Goal: Task Accomplishment & Management: Use online tool/utility

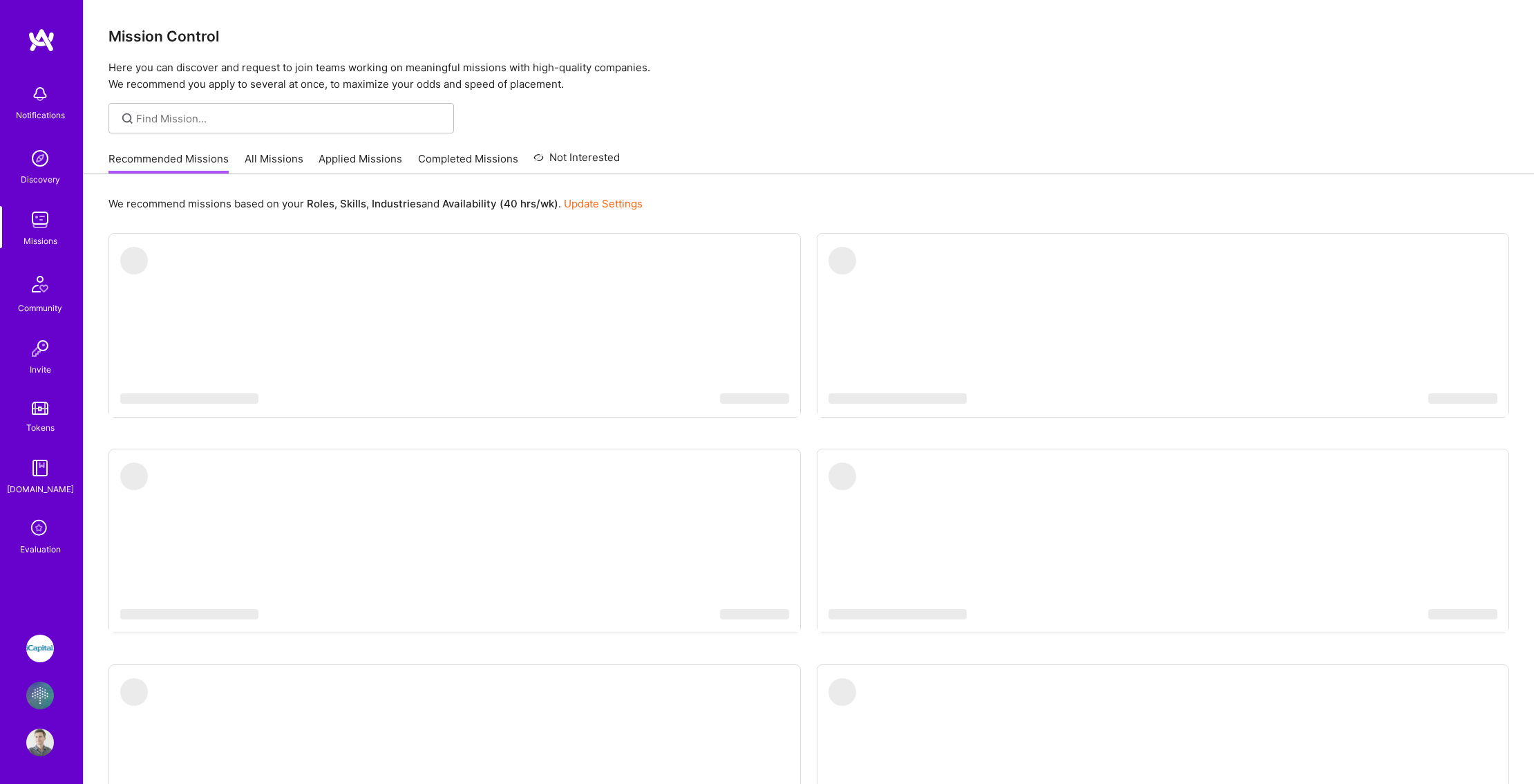
click at [47, 697] on img at bounding box center [40, 695] width 27 height 27
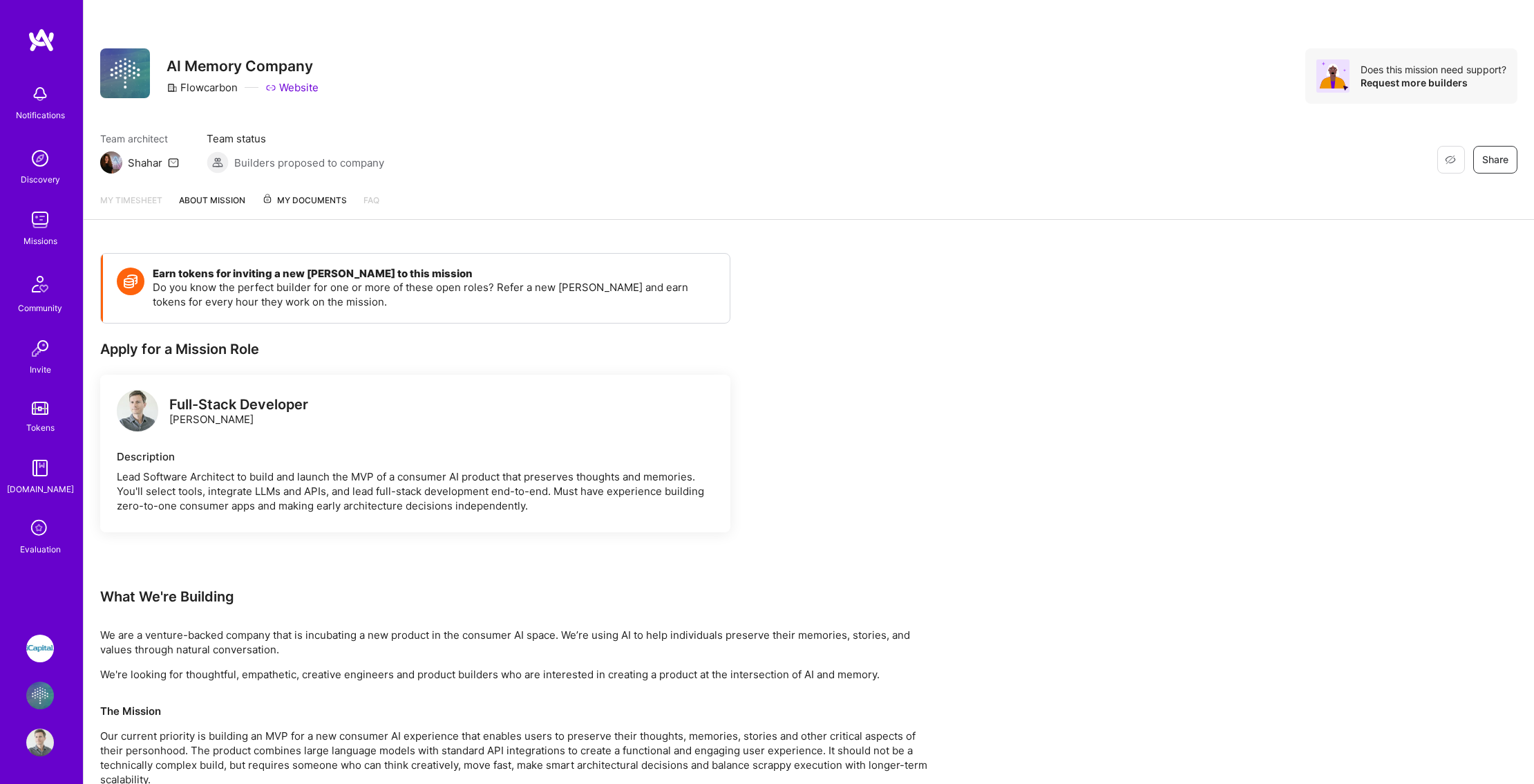
click at [307, 202] on span "My Documents" at bounding box center [305, 201] width 85 height 15
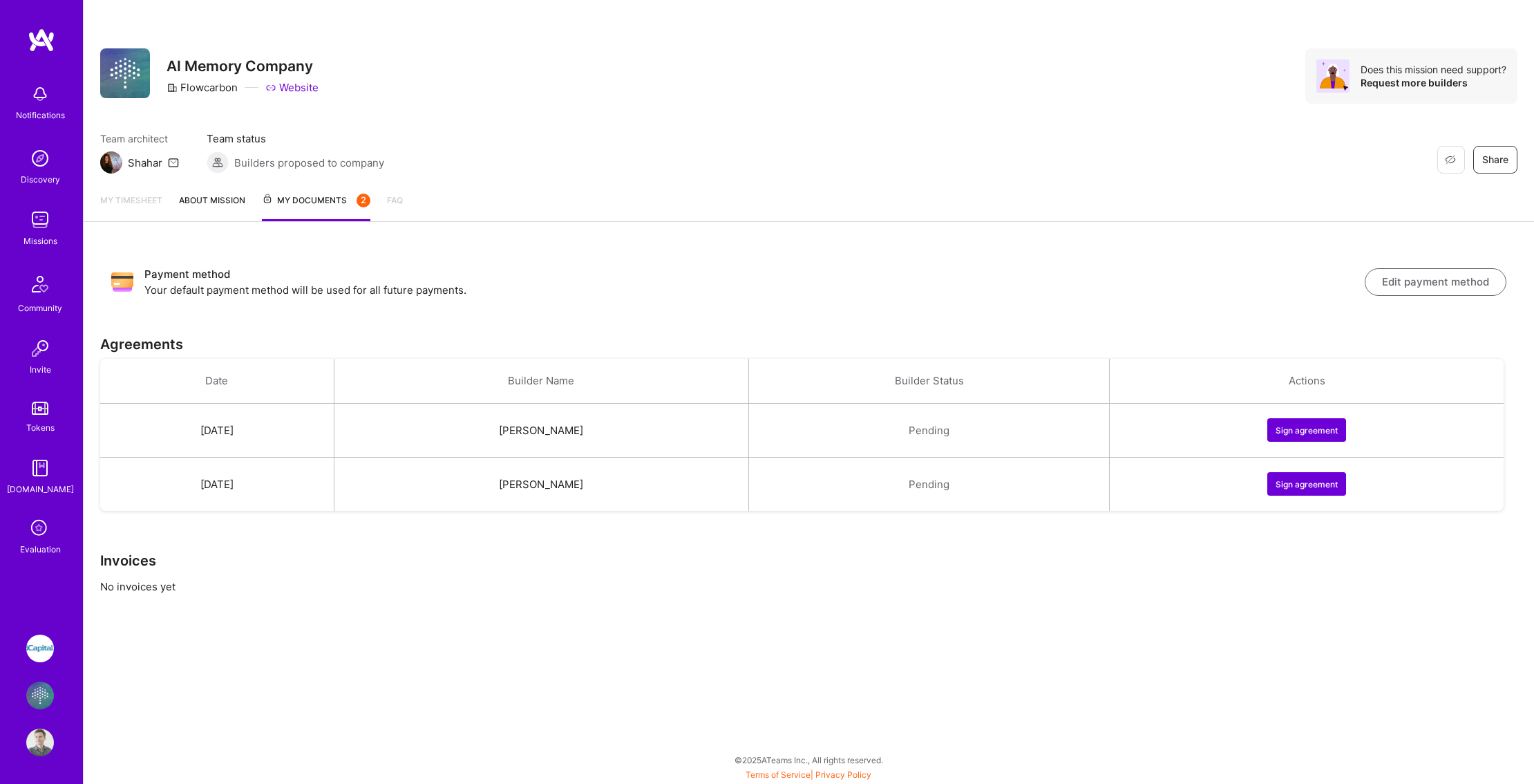
click at [1342, 489] on button "Sign agreement" at bounding box center [1307, 484] width 79 height 24
click at [1320, 424] on button "Sign agreement" at bounding box center [1307, 430] width 79 height 24
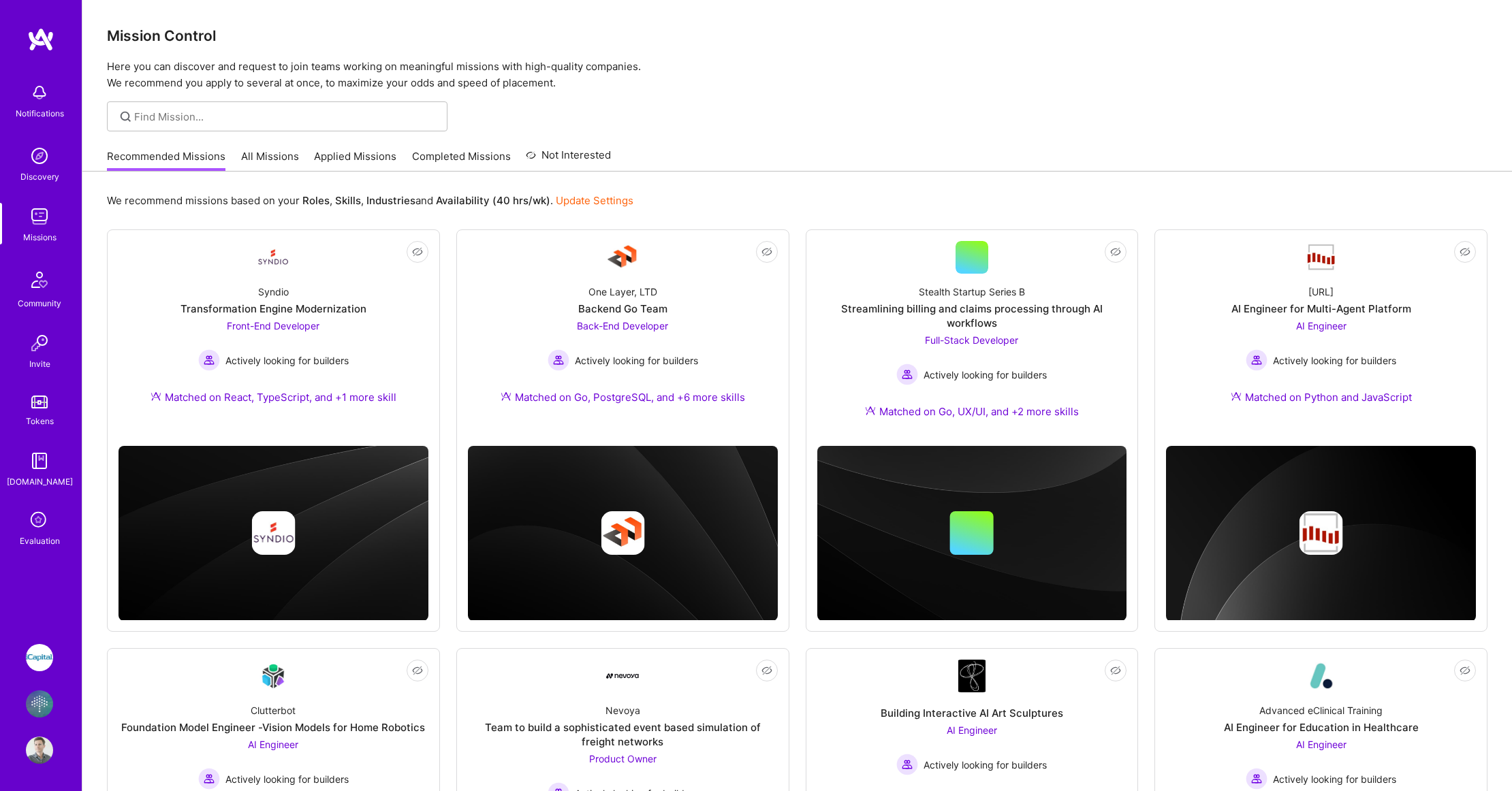
click at [43, 714] on img at bounding box center [40, 704] width 27 height 27
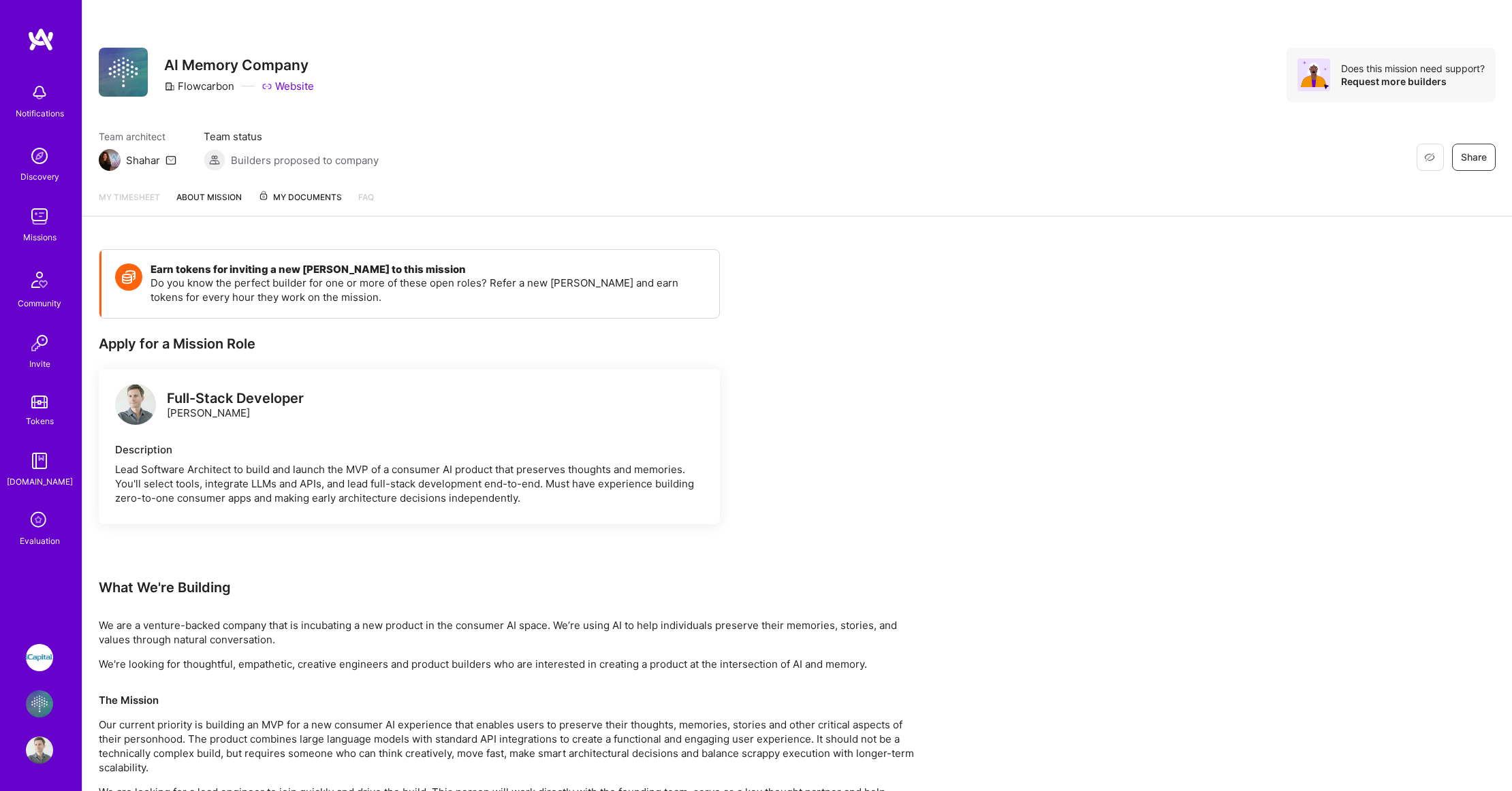
click at [281, 196] on span "My Documents" at bounding box center [301, 198] width 84 height 15
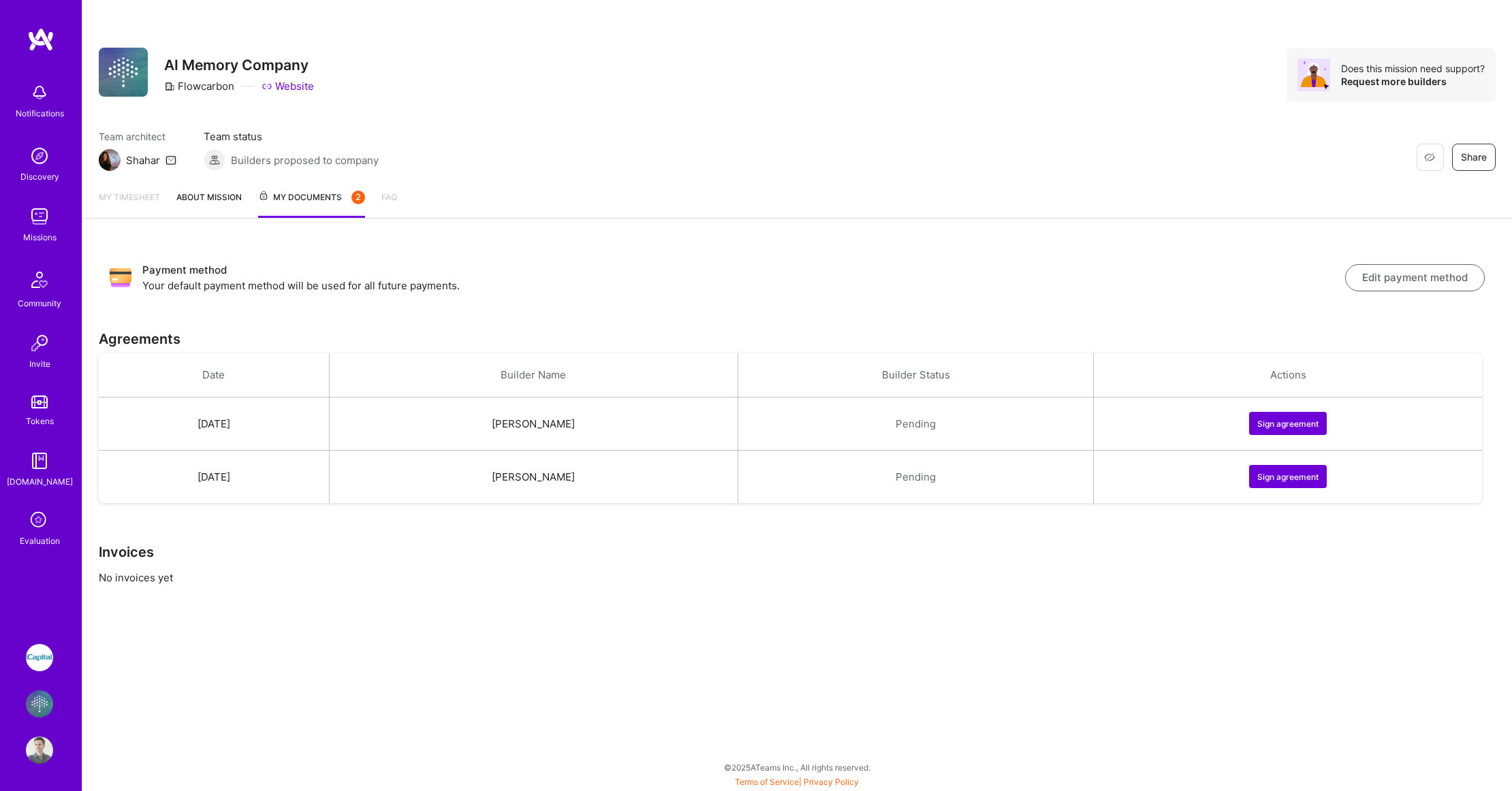
click at [1276, 427] on button "Sign agreement" at bounding box center [1288, 424] width 77 height 24
